Goal: Task Accomplishment & Management: Manage account settings

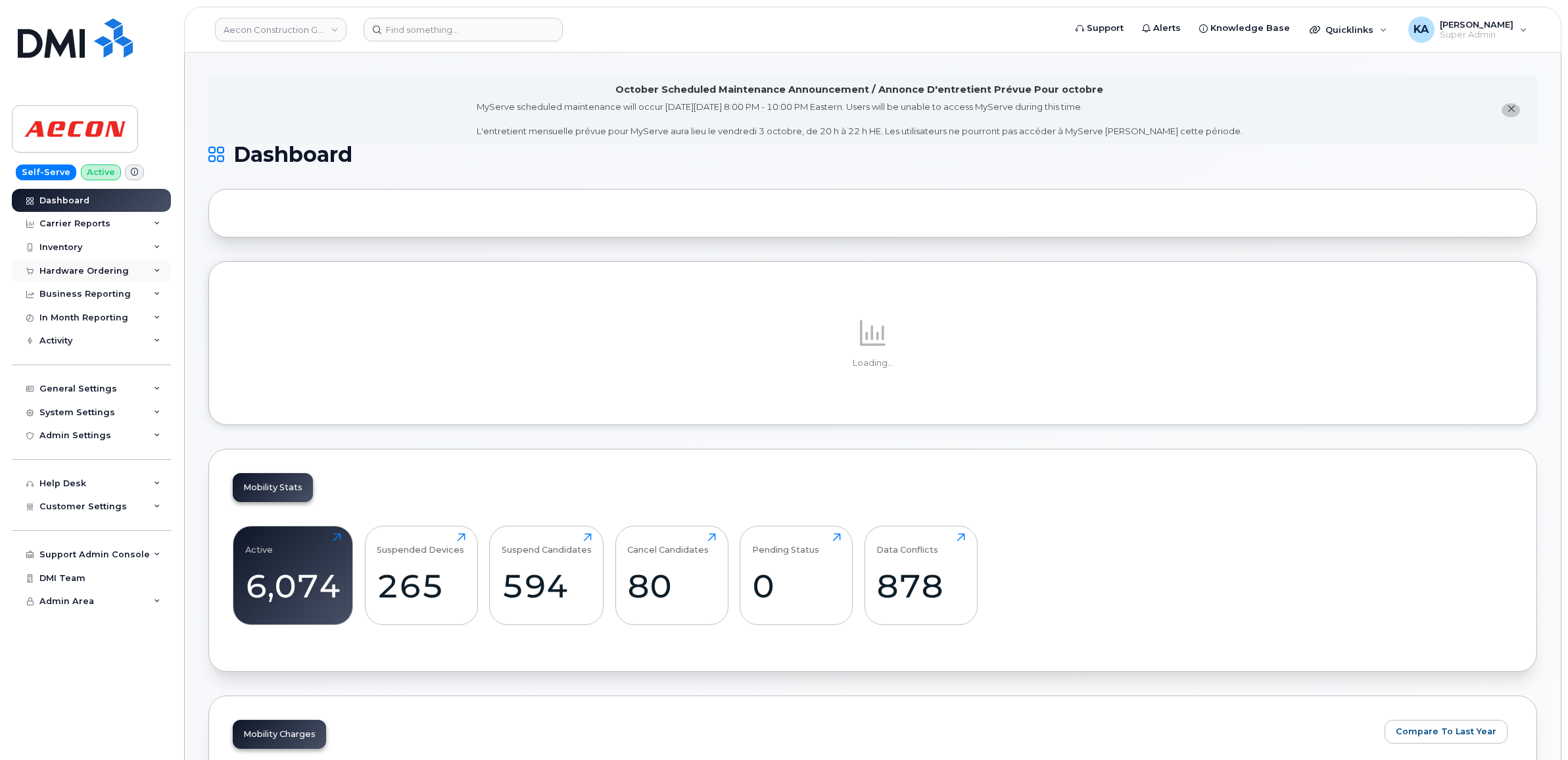
click at [90, 273] on div "Hardware Ordering" at bounding box center [84, 270] width 89 height 10
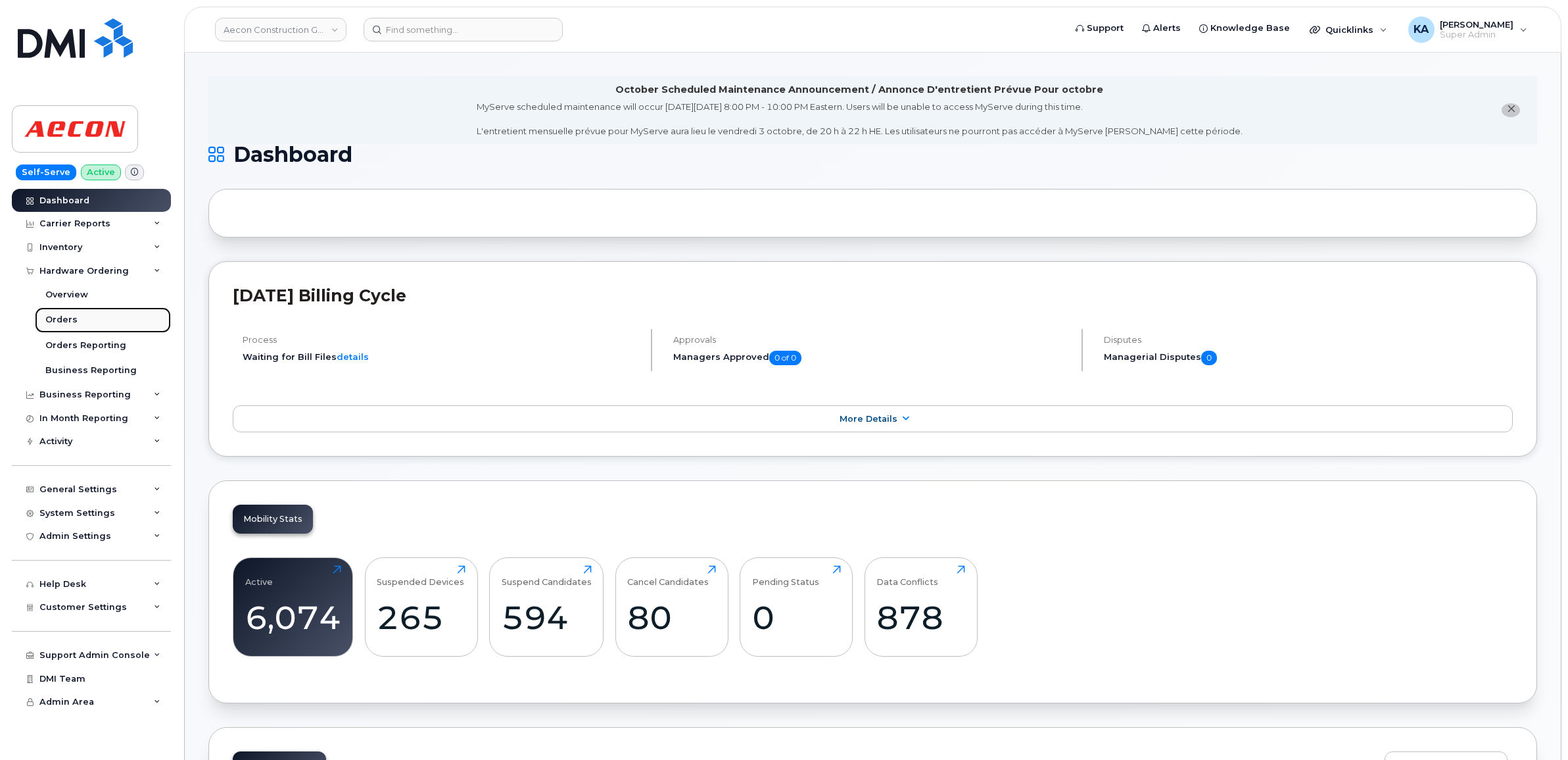
click at [68, 321] on div "Orders" at bounding box center [62, 319] width 33 height 12
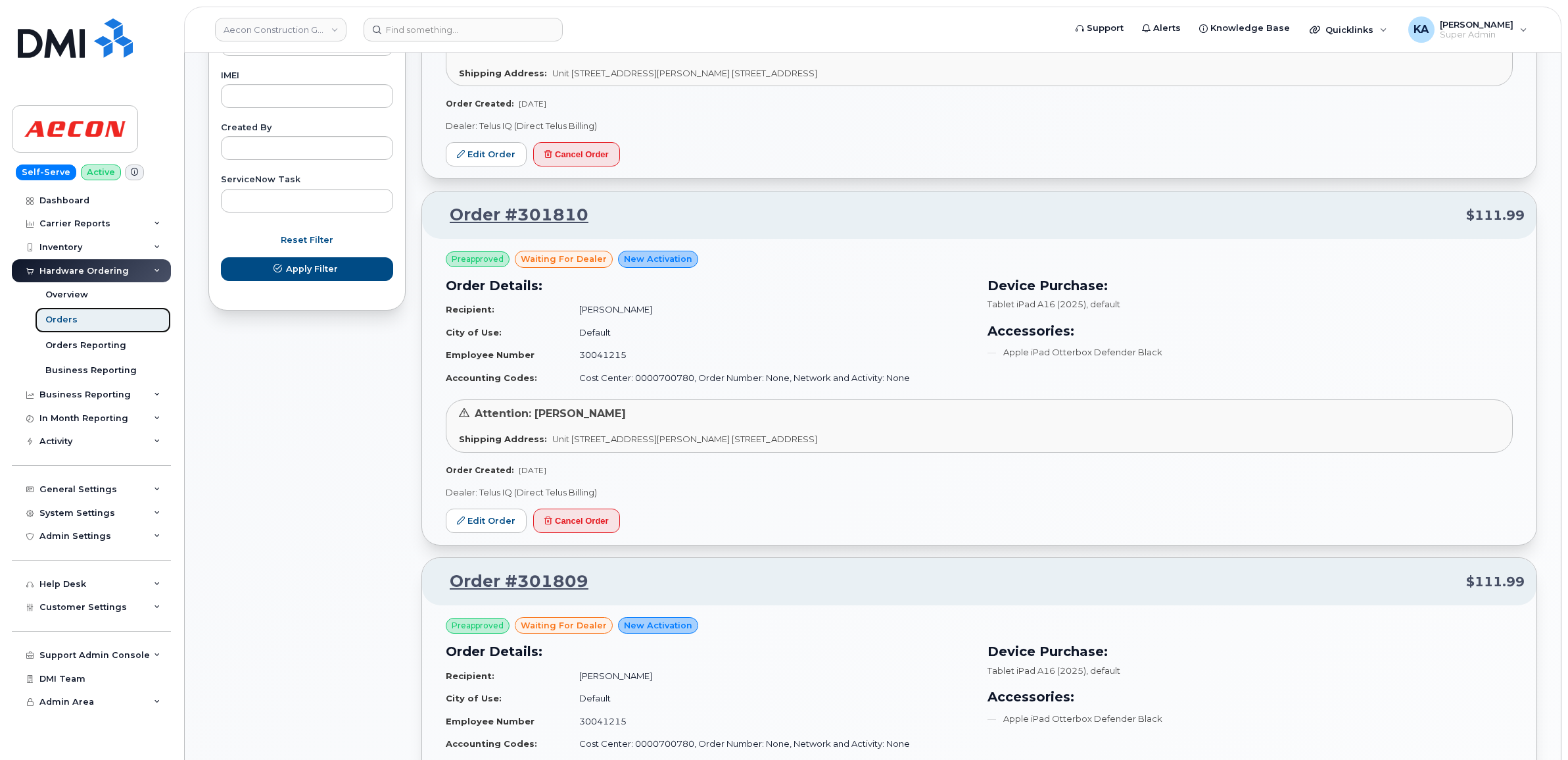
scroll to position [739, 0]
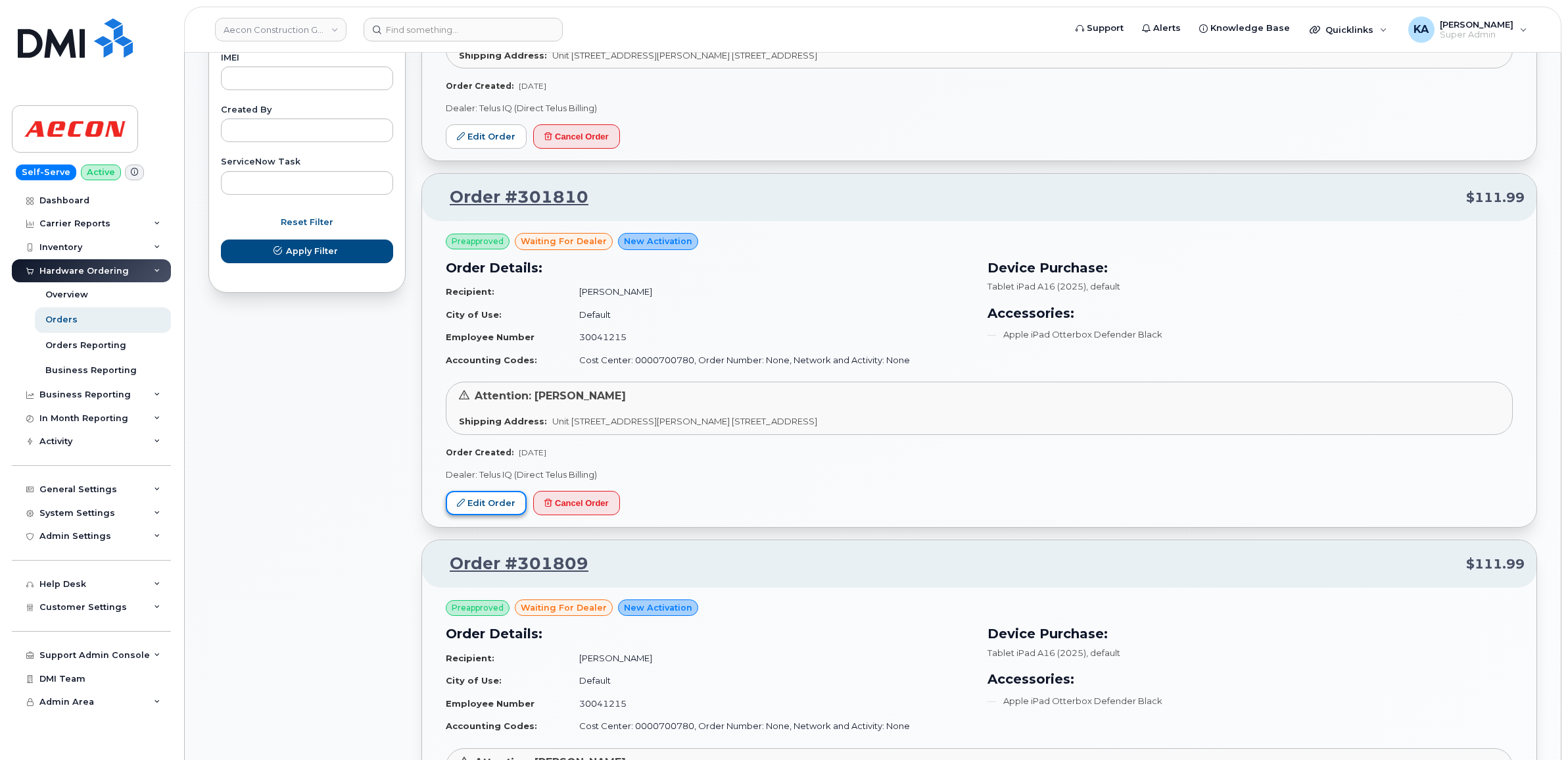
click at [472, 505] on link "Edit Order" at bounding box center [486, 503] width 81 height 24
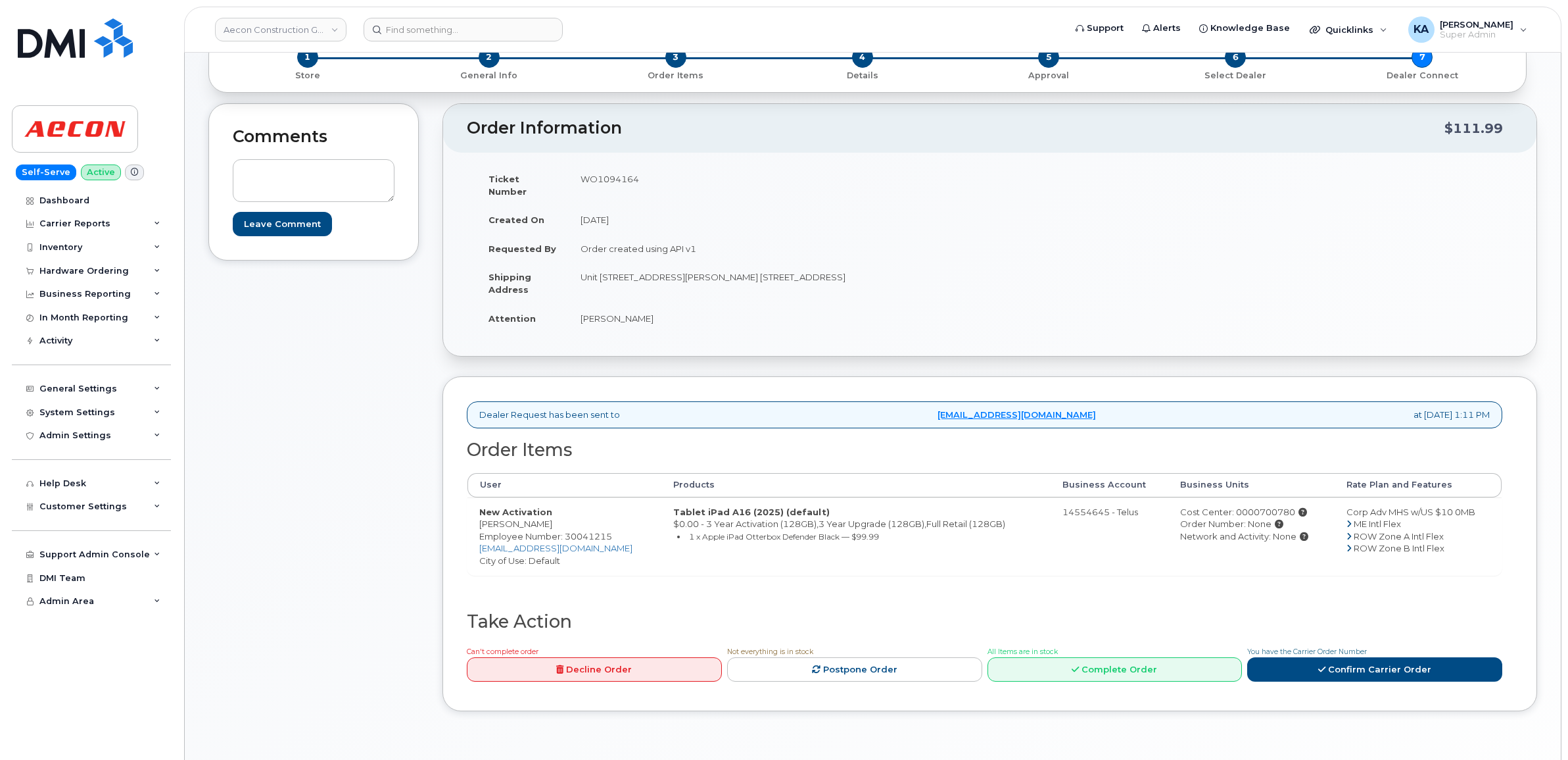
scroll to position [164, 0]
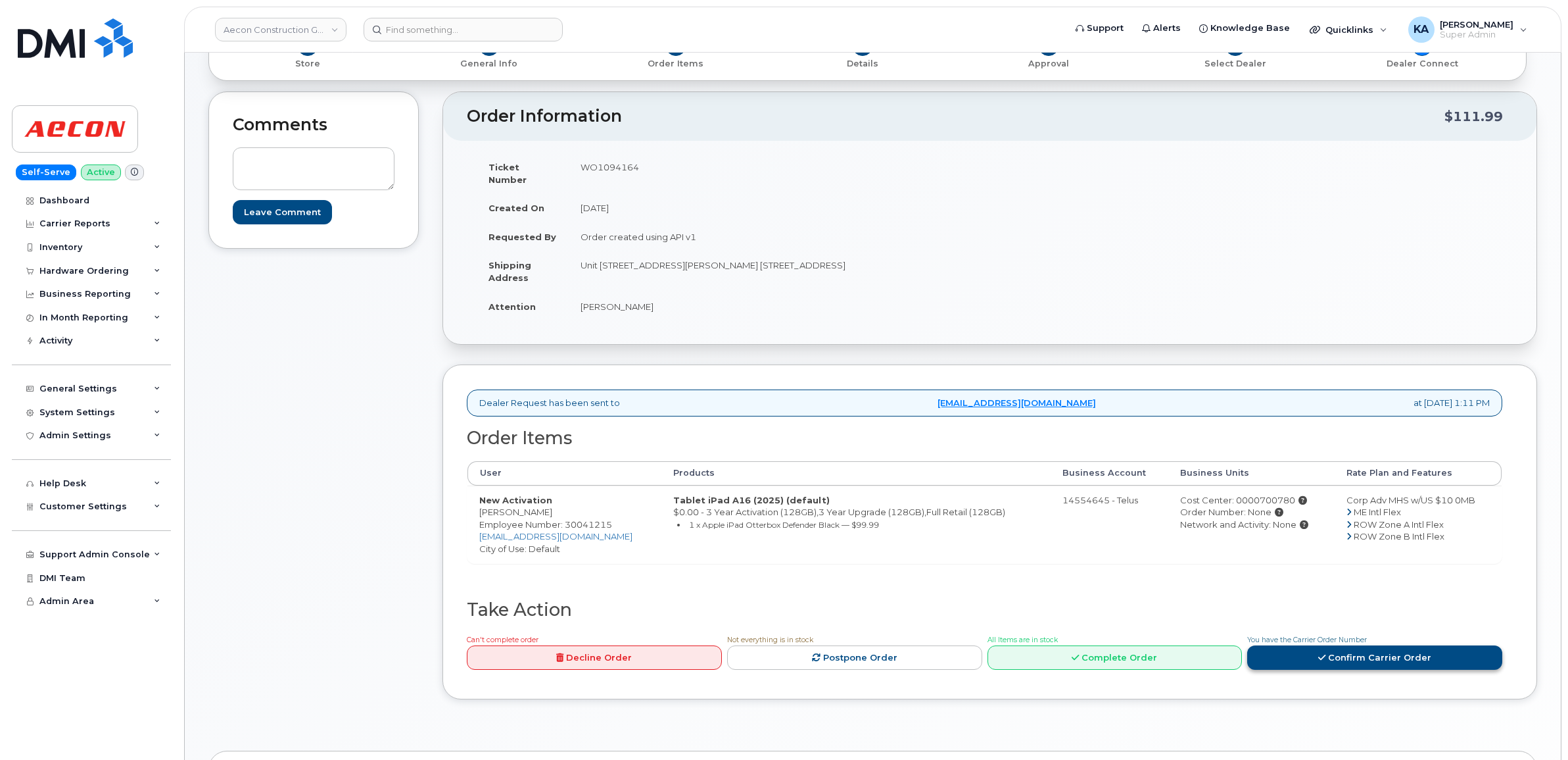
click at [1301, 649] on link "Confirm Carrier Order" at bounding box center [1375, 657] width 255 height 24
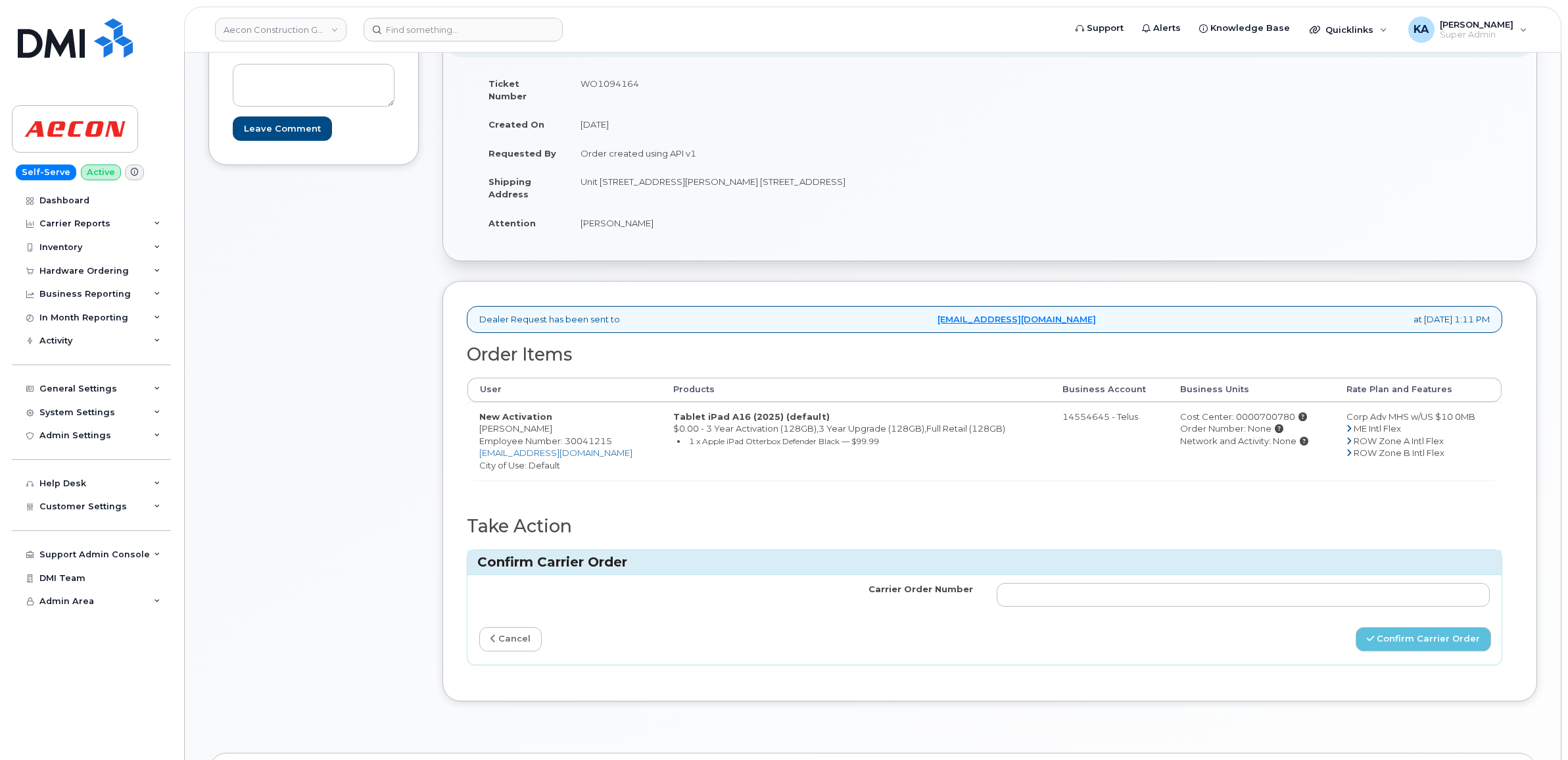
scroll to position [329, 0]
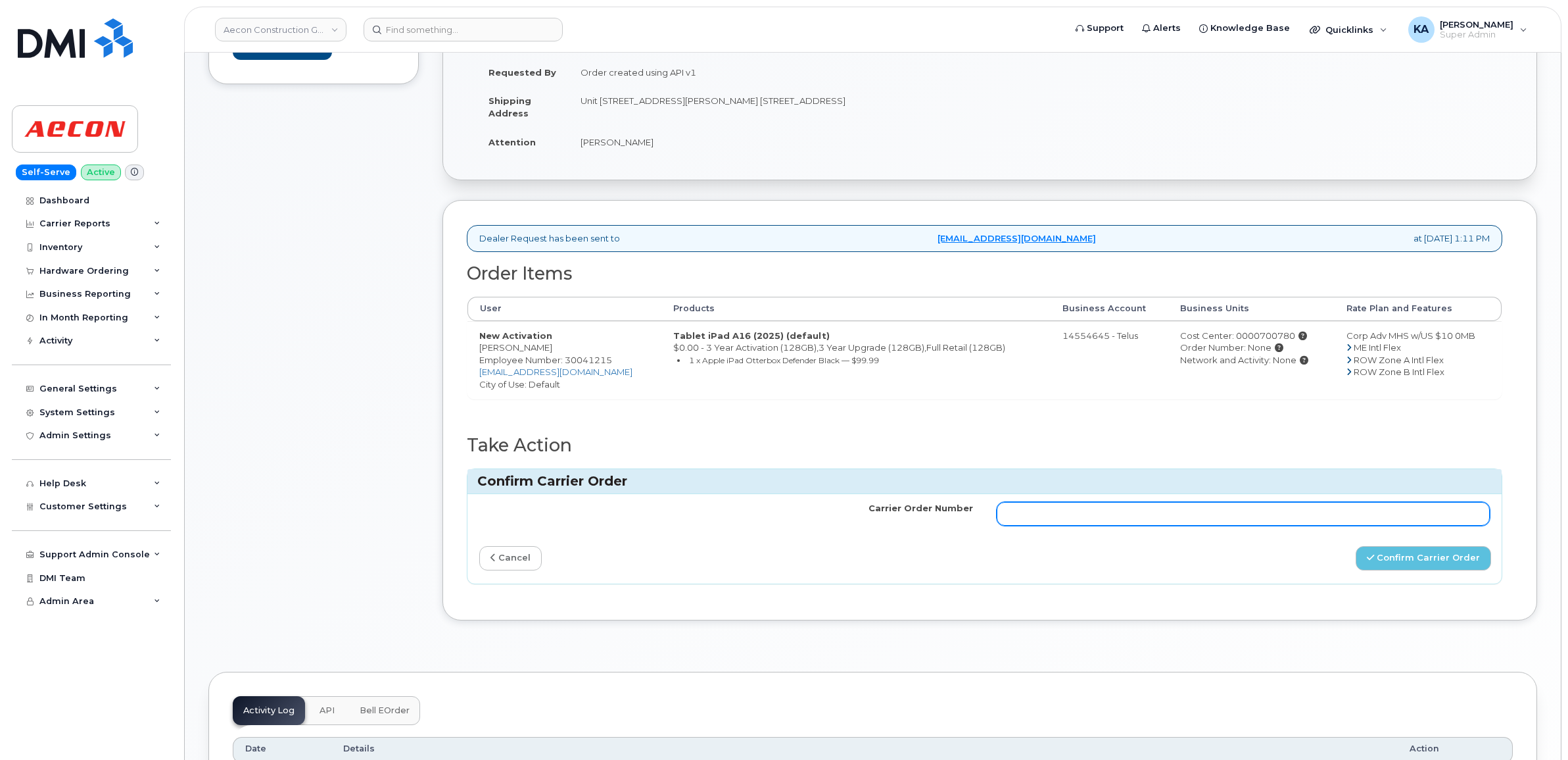
click at [1020, 504] on input "Carrier Order Number" at bounding box center [1244, 513] width 494 height 23
paste input "TL60032992"
type input "TL60032992"
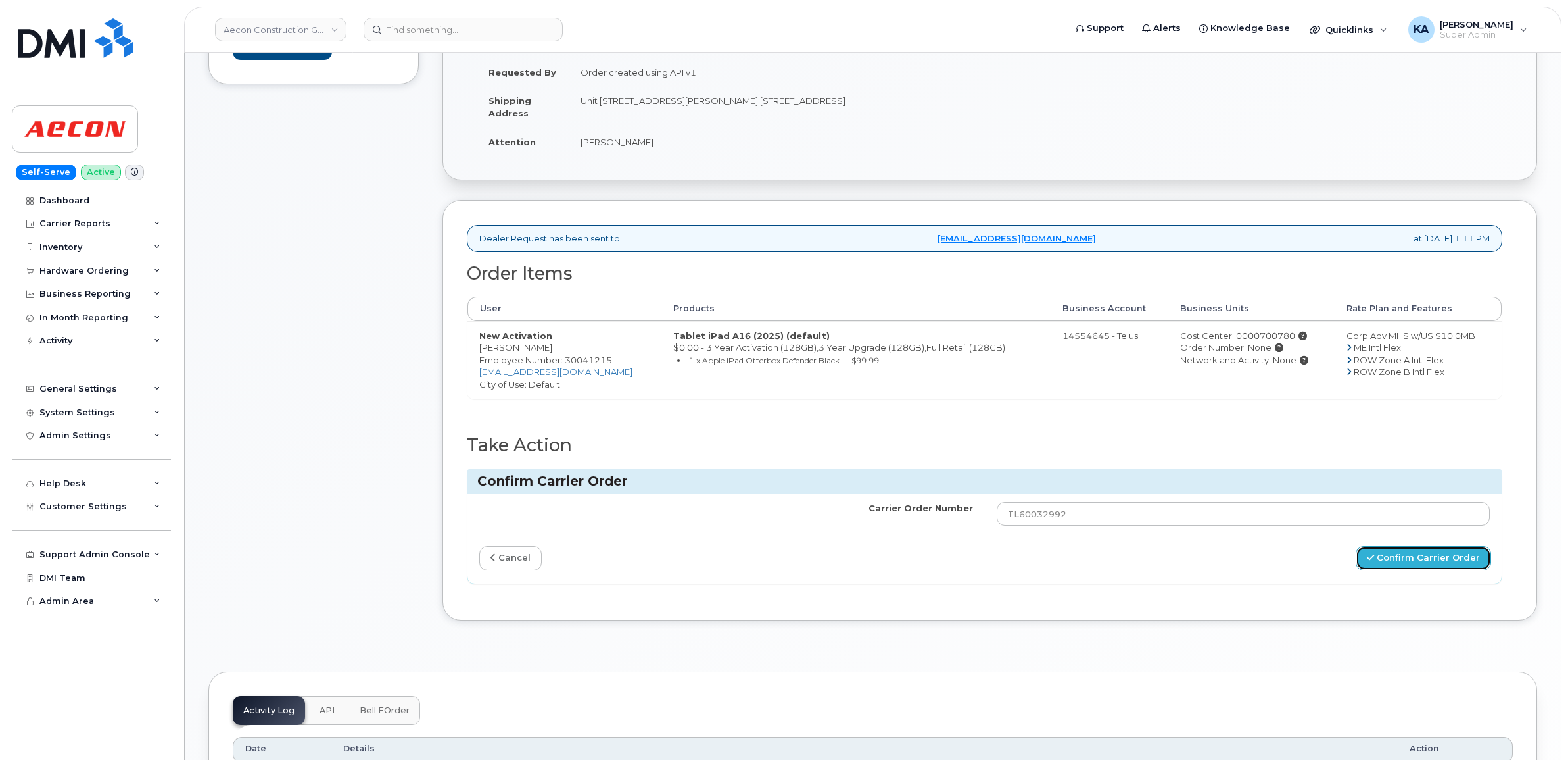
click at [1391, 546] on button "Confirm Carrier Order" at bounding box center [1423, 558] width 135 height 24
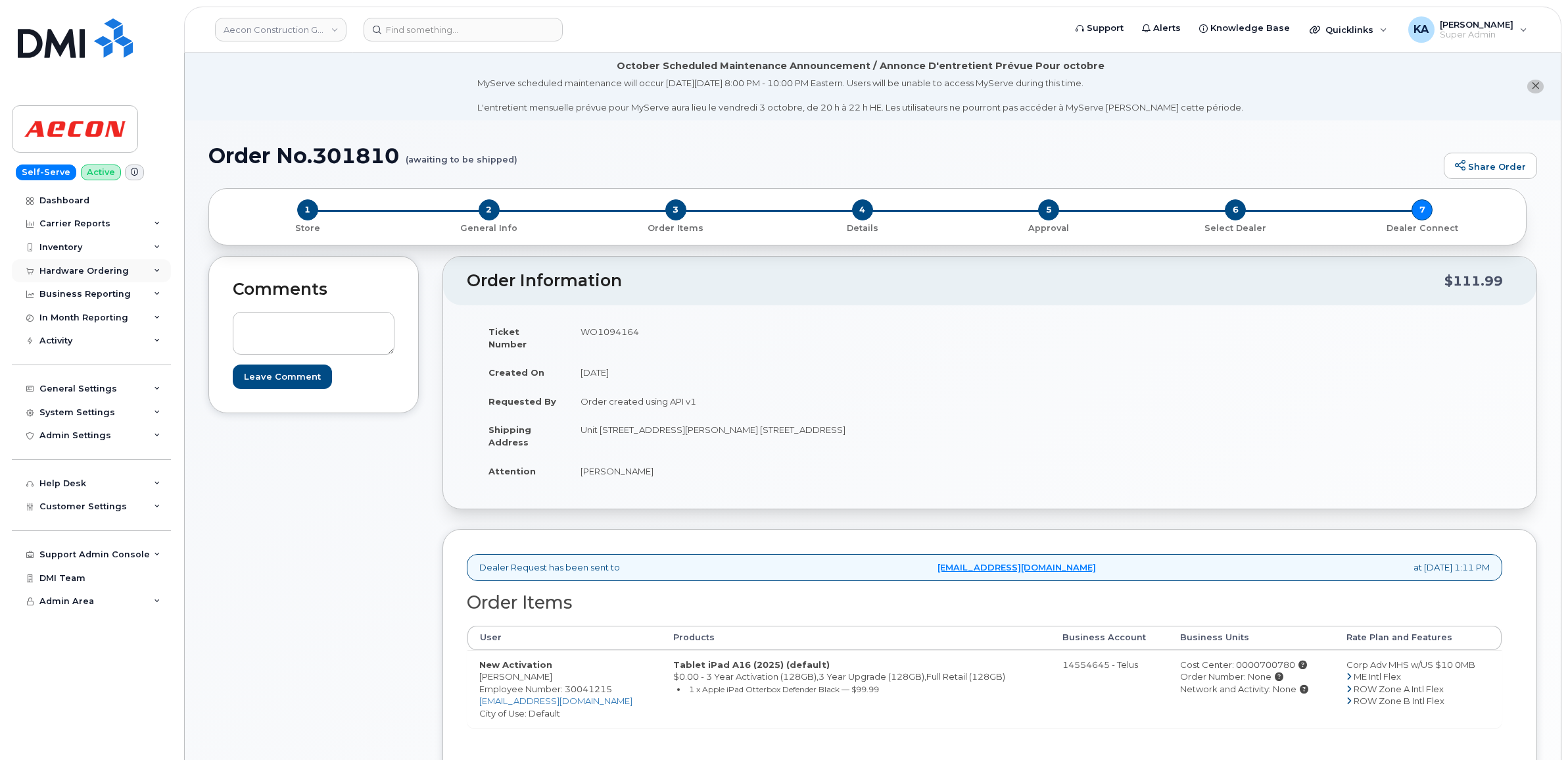
click at [68, 269] on div "Hardware Ordering" at bounding box center [84, 270] width 89 height 10
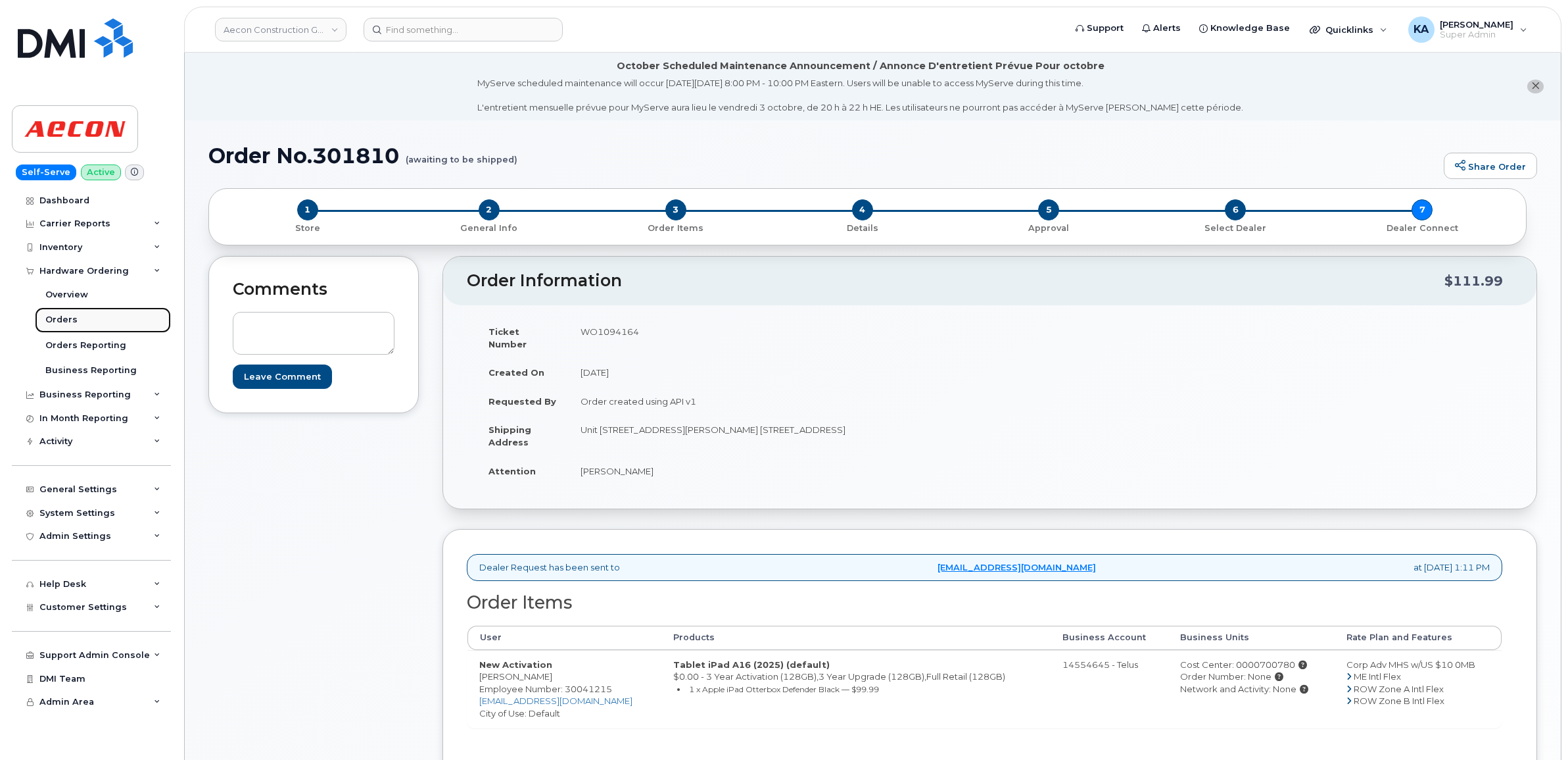
click at [60, 316] on div "Orders" at bounding box center [62, 319] width 33 height 12
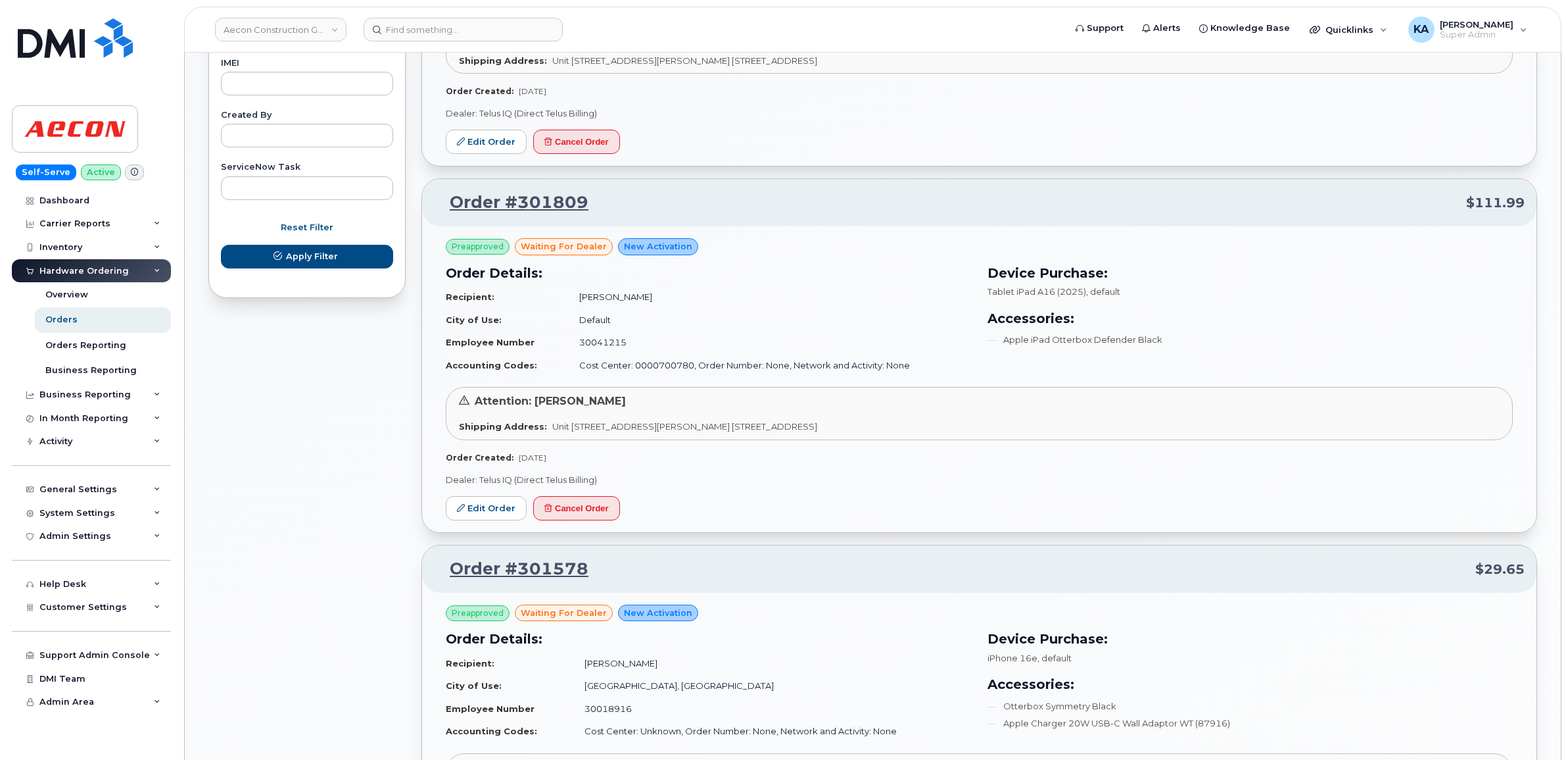
scroll to position [739, 0]
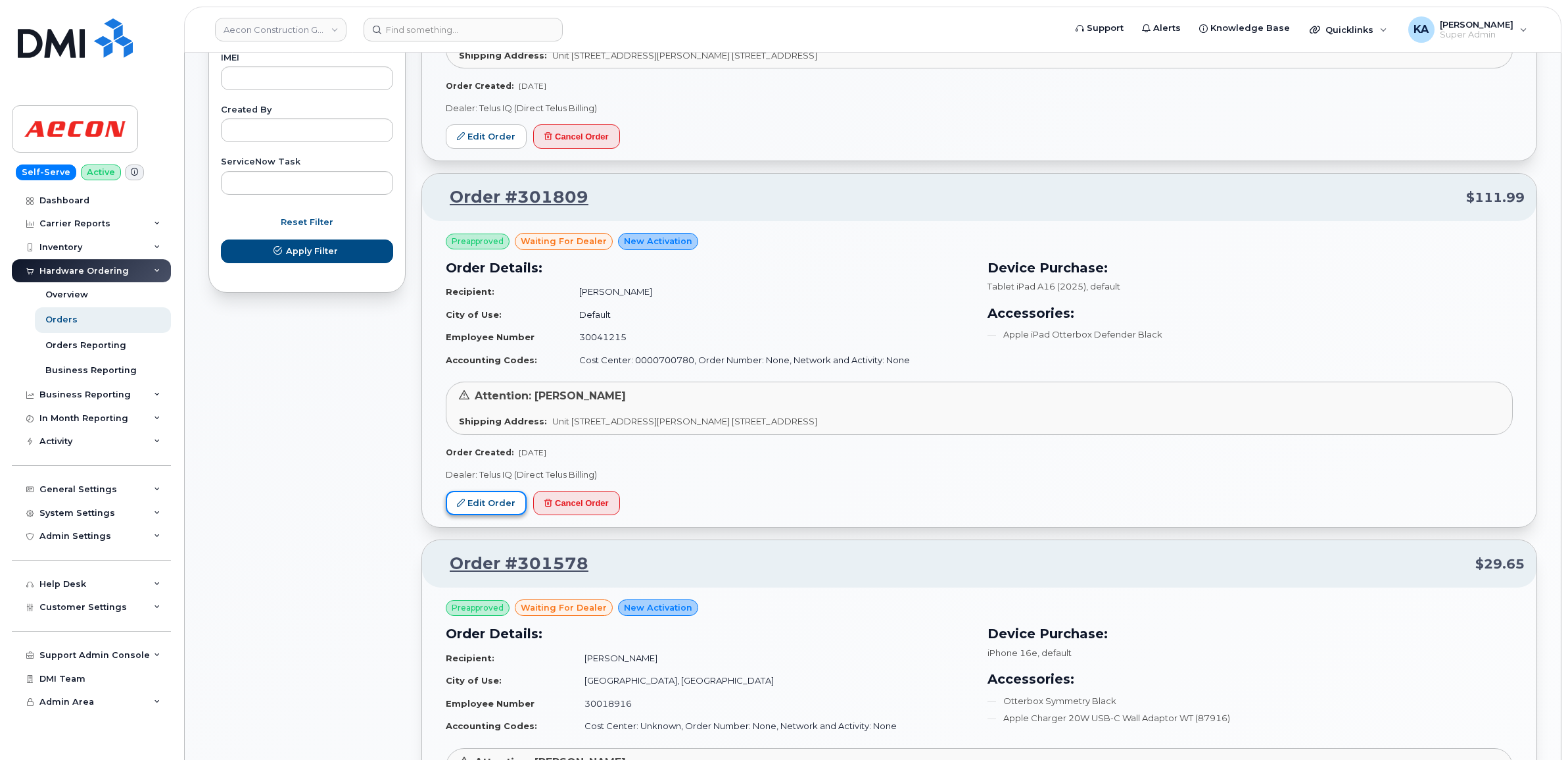
click at [478, 498] on link "Edit Order" at bounding box center [486, 503] width 81 height 24
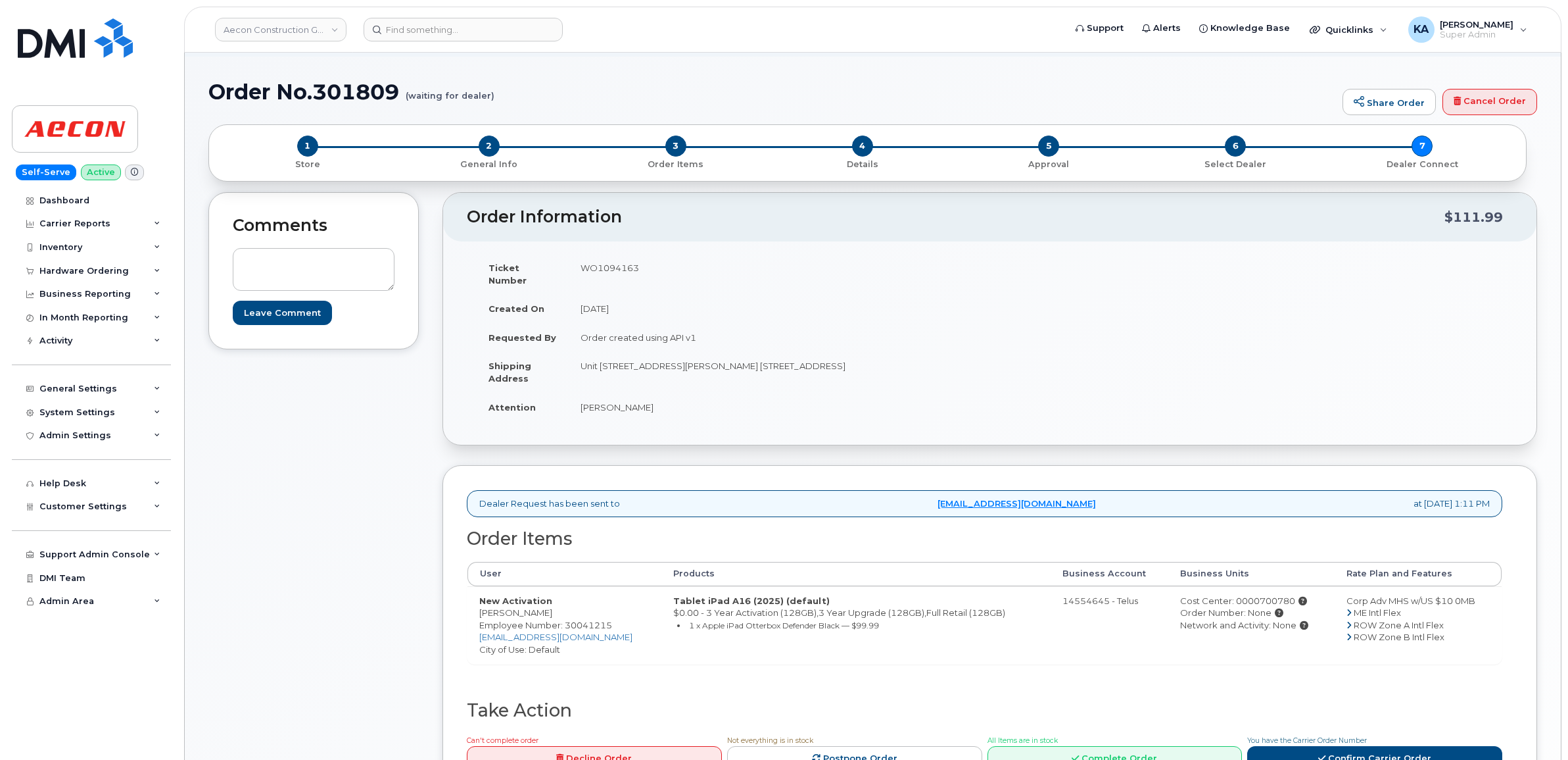
scroll to position [82, 0]
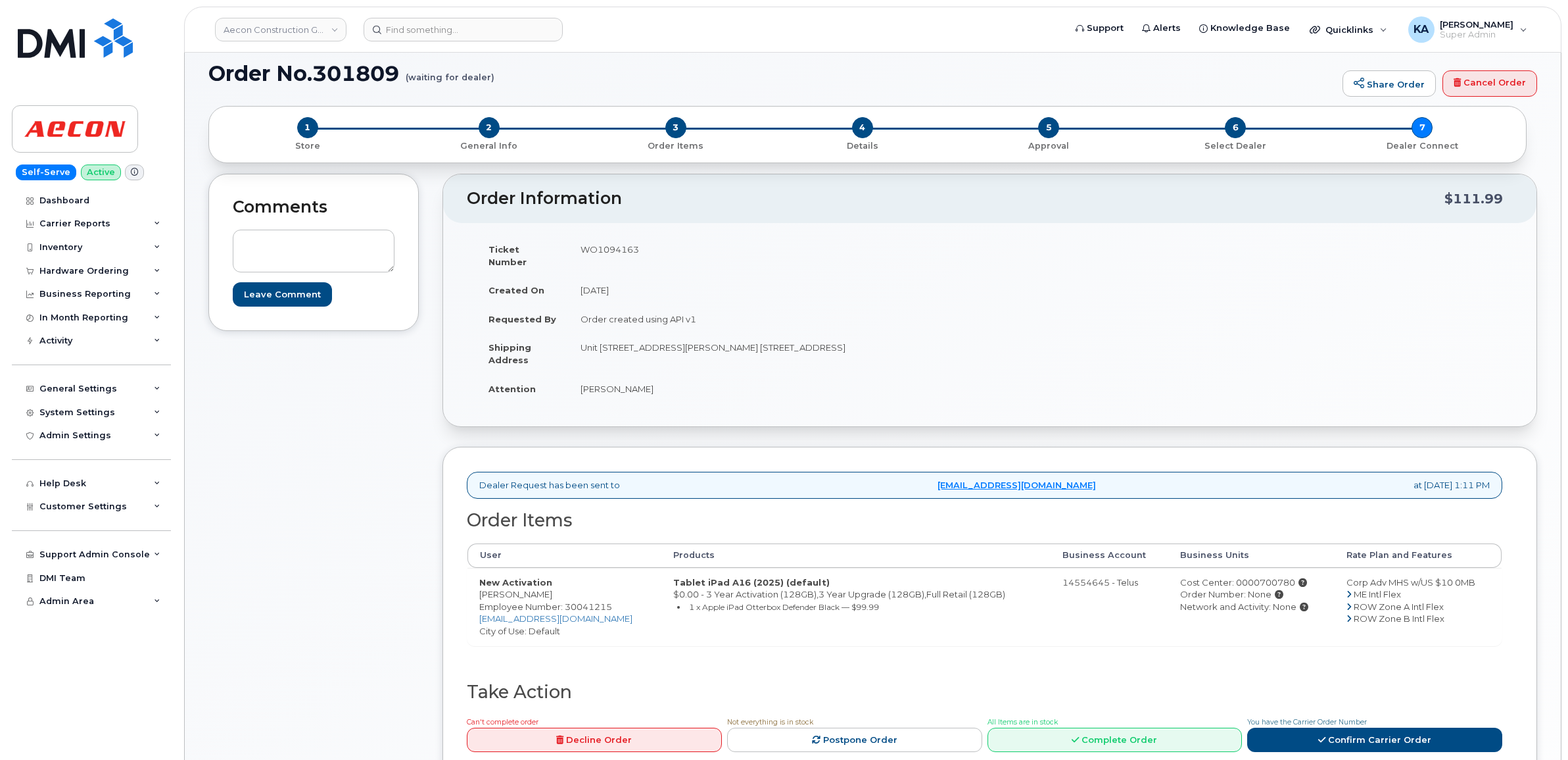
drag, startPoint x: 475, startPoint y: 581, endPoint x: 543, endPoint y: 584, distance: 68.1
click at [543, 584] on td "New Activation Christine Zhou Employee Number: 30041215 czhou@aecon.com City of…" at bounding box center [564, 606] width 194 height 77
copy td "[PERSON_NAME]"
click at [609, 251] on td "WO1094163" at bounding box center [774, 256] width 411 height 41
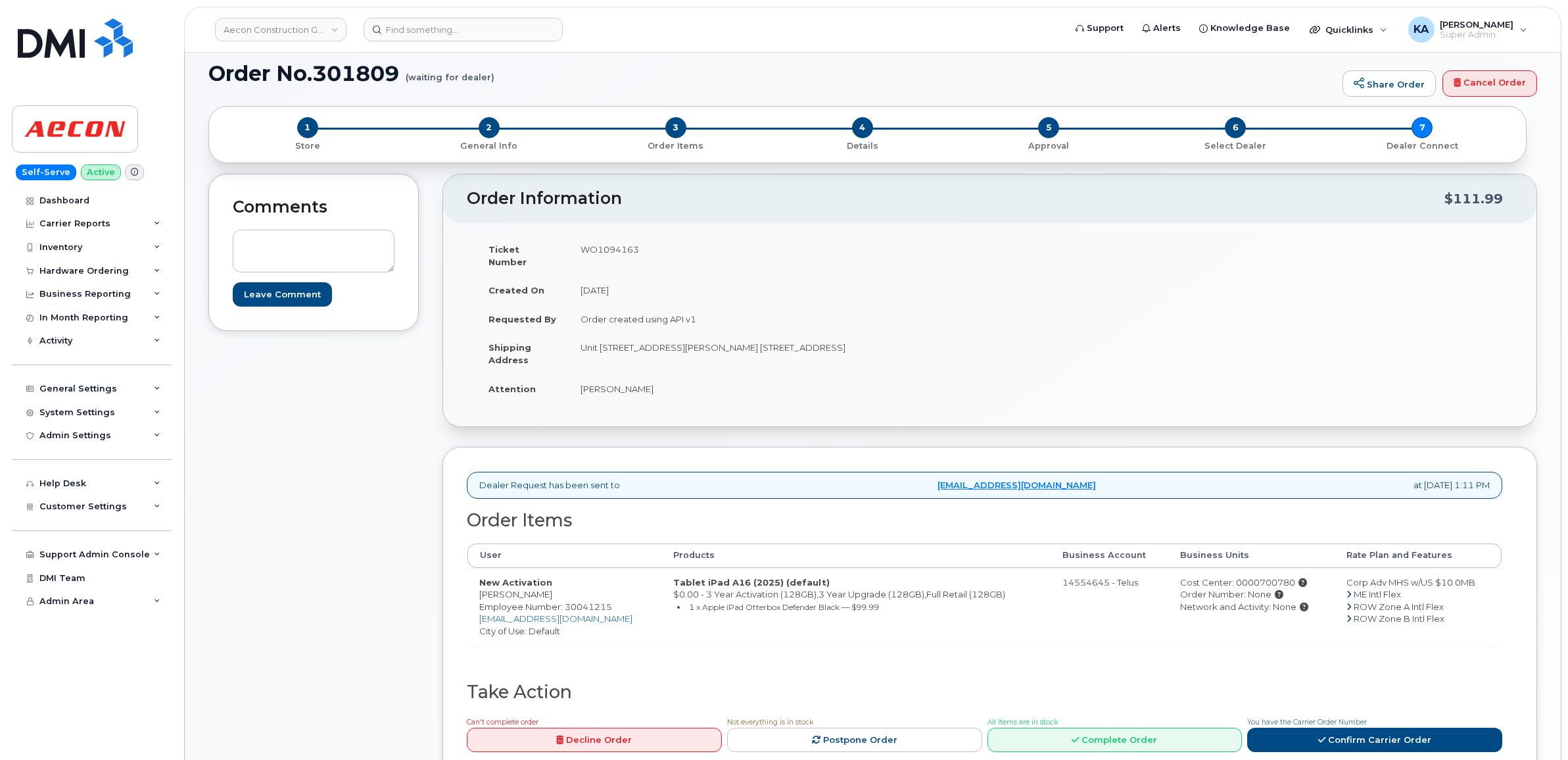
click at [609, 251] on td "WO1094163" at bounding box center [774, 256] width 411 height 41
copy td "WO1094163"
drag, startPoint x: 1219, startPoint y: 573, endPoint x: 1282, endPoint y: 576, distance: 63.1
click at [1282, 576] on div "Cost Center: 0000700780" at bounding box center [1251, 582] width 143 height 12
copy div ": 0000700780"
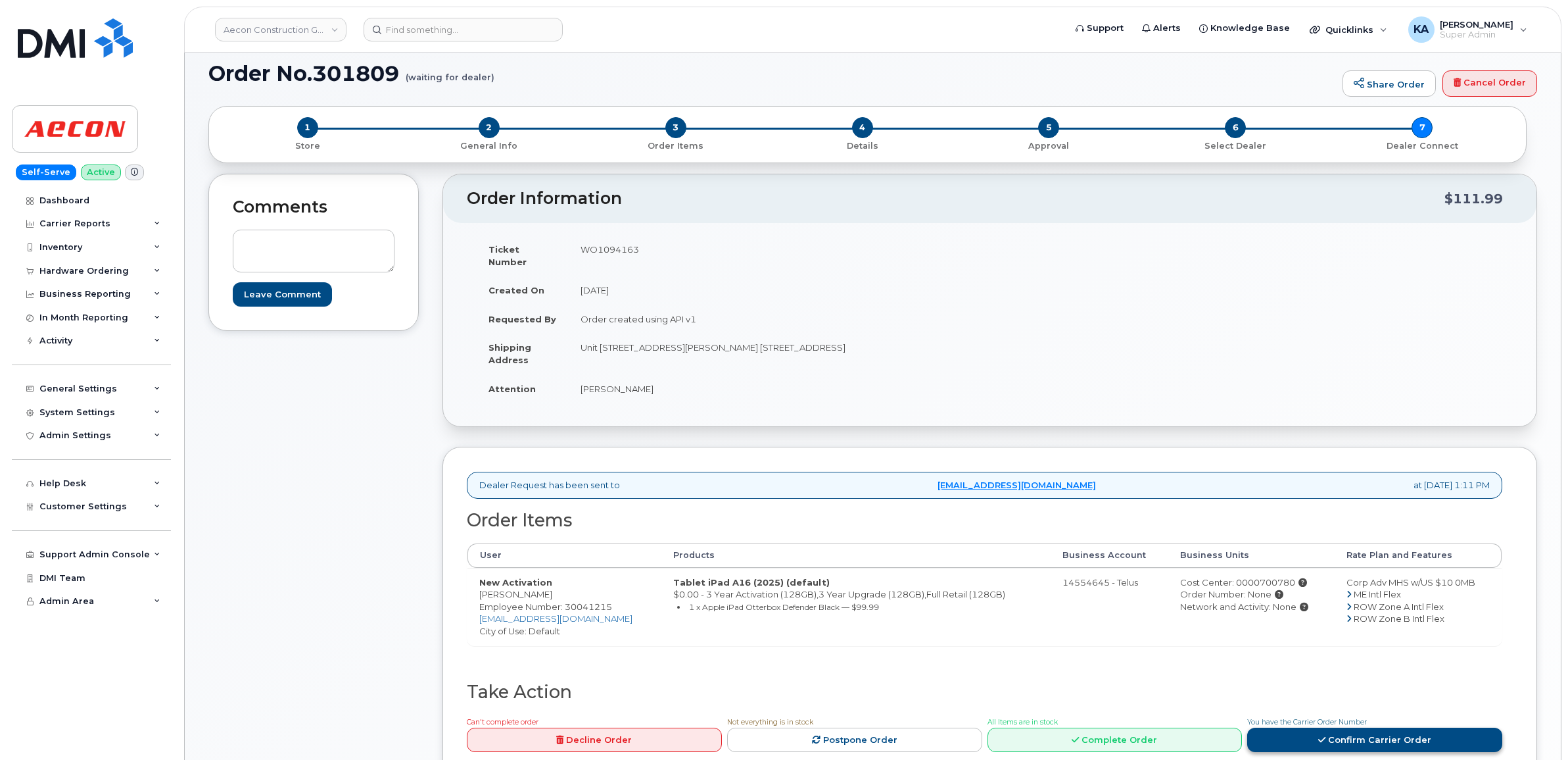
click at [1332, 727] on link "Confirm Carrier Order" at bounding box center [1375, 739] width 255 height 24
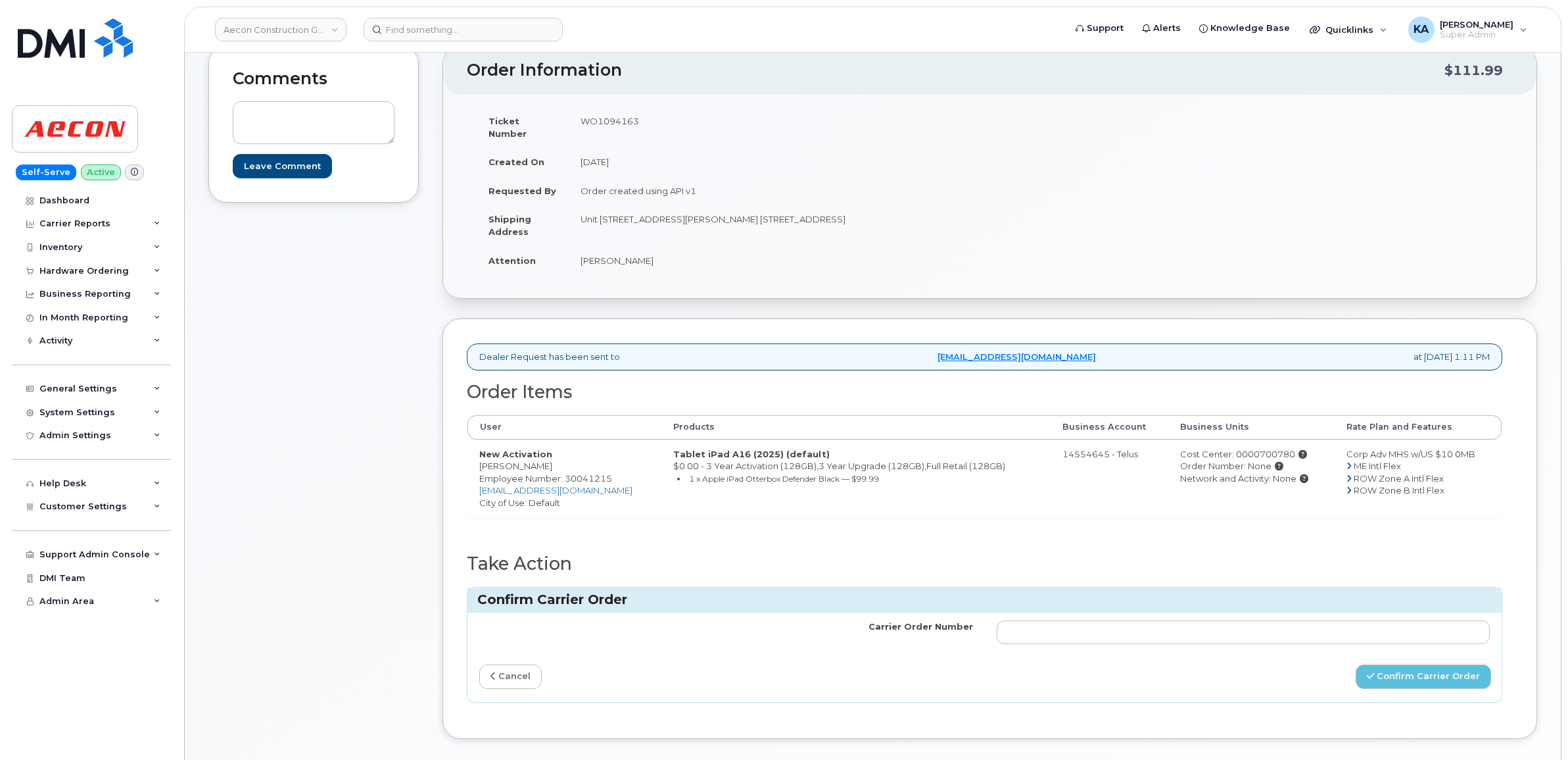
scroll to position [246, 0]
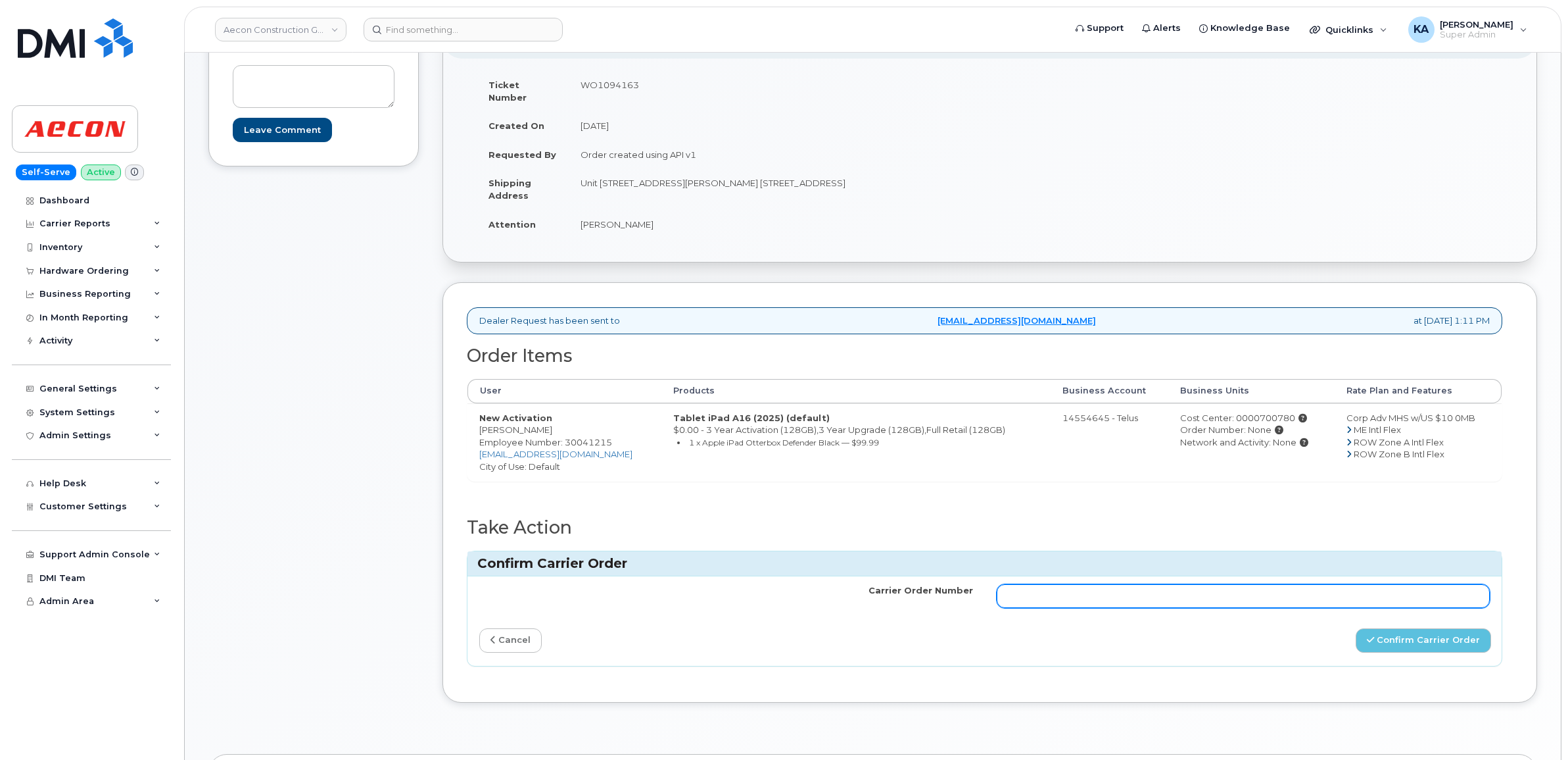
click at [1194, 590] on input "Carrier Order Number" at bounding box center [1244, 595] width 494 height 23
paste input "TL60032999"
type input "TL60032999"
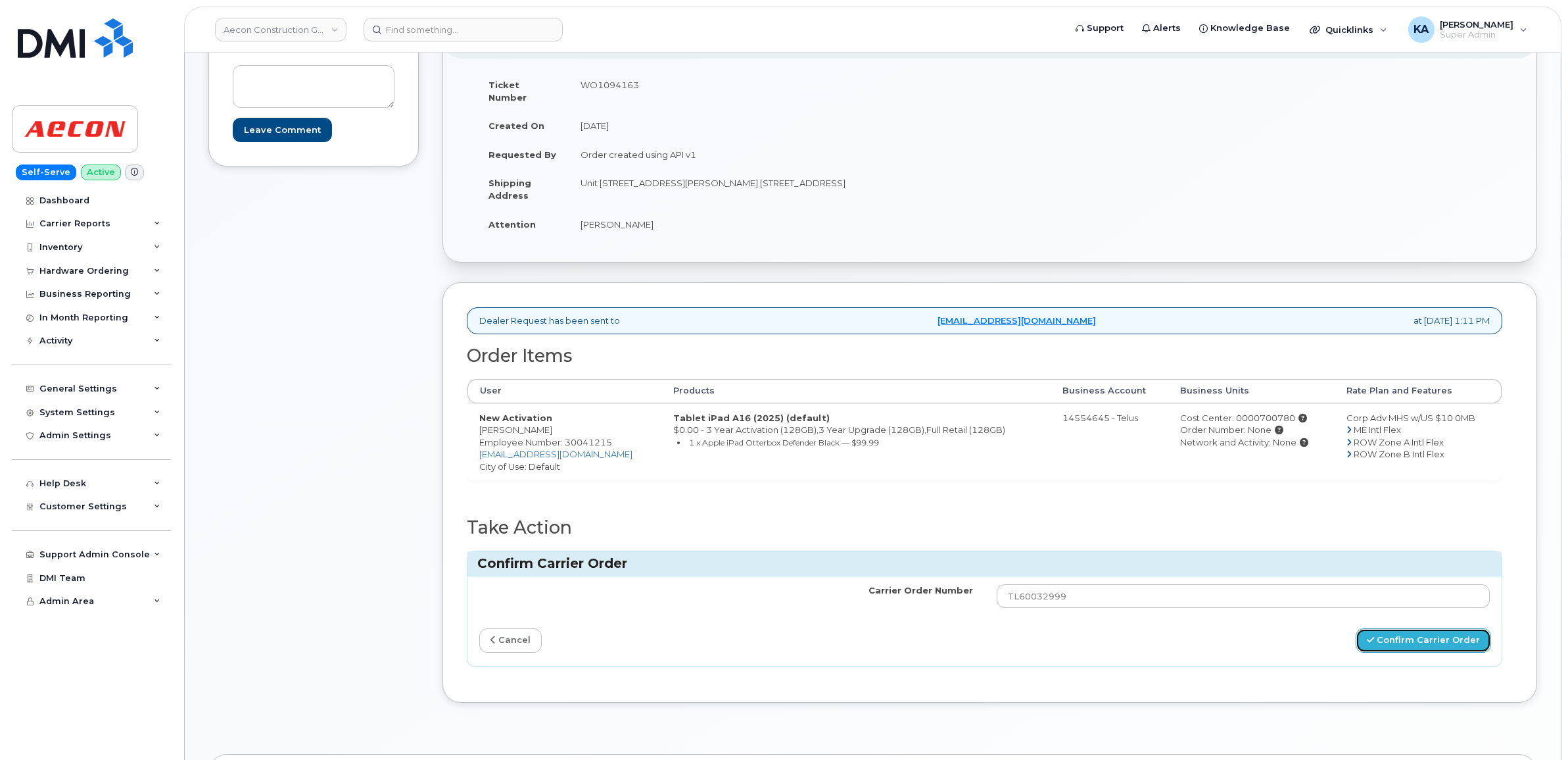
click at [1402, 628] on button "Confirm Carrier Order" at bounding box center [1423, 640] width 135 height 24
click at [66, 195] on div "Dashboard" at bounding box center [64, 200] width 50 height 10
